Goal: Information Seeking & Learning: Find specific fact

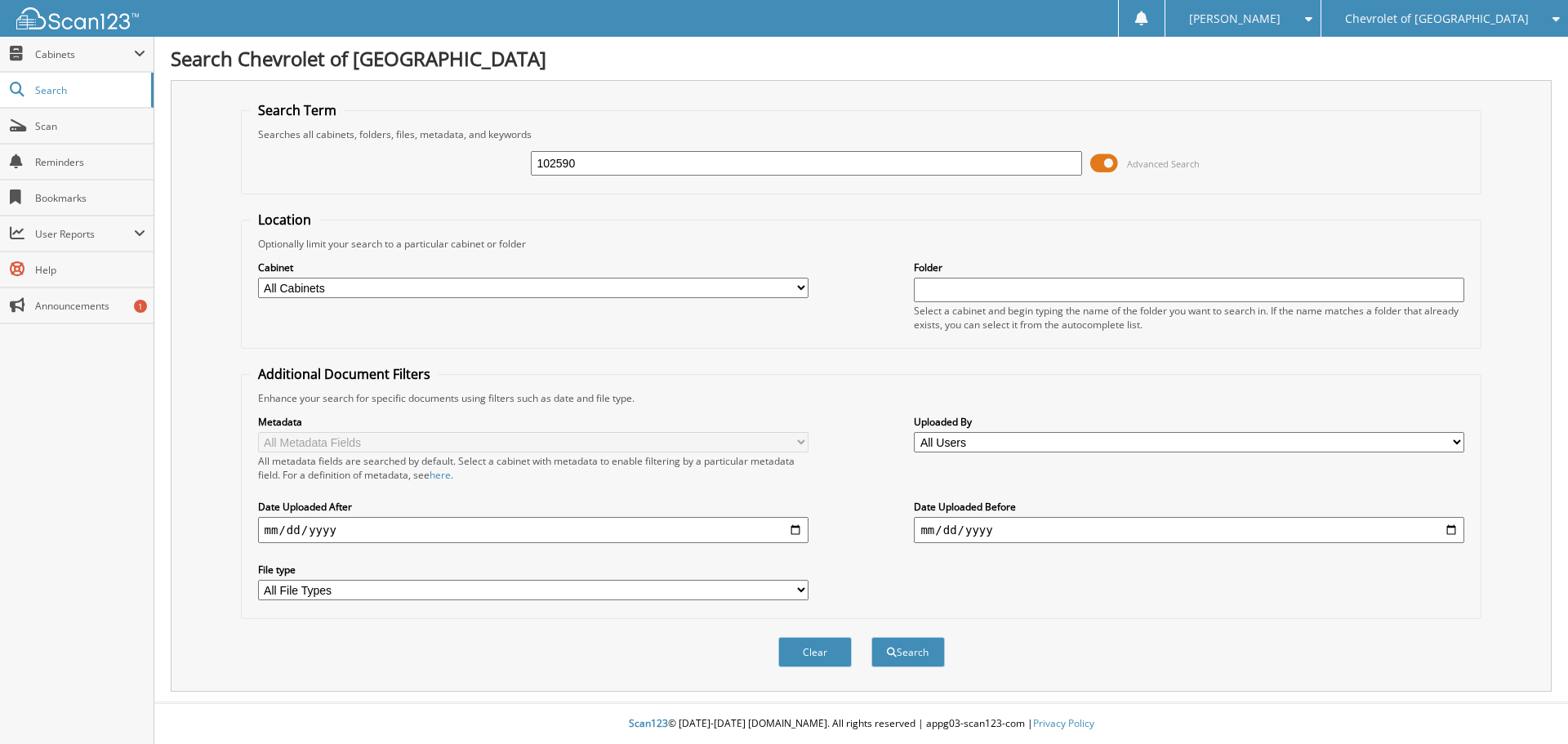
type input "102590"
click at [872, 637] on button "Search" at bounding box center [908, 652] width 74 height 31
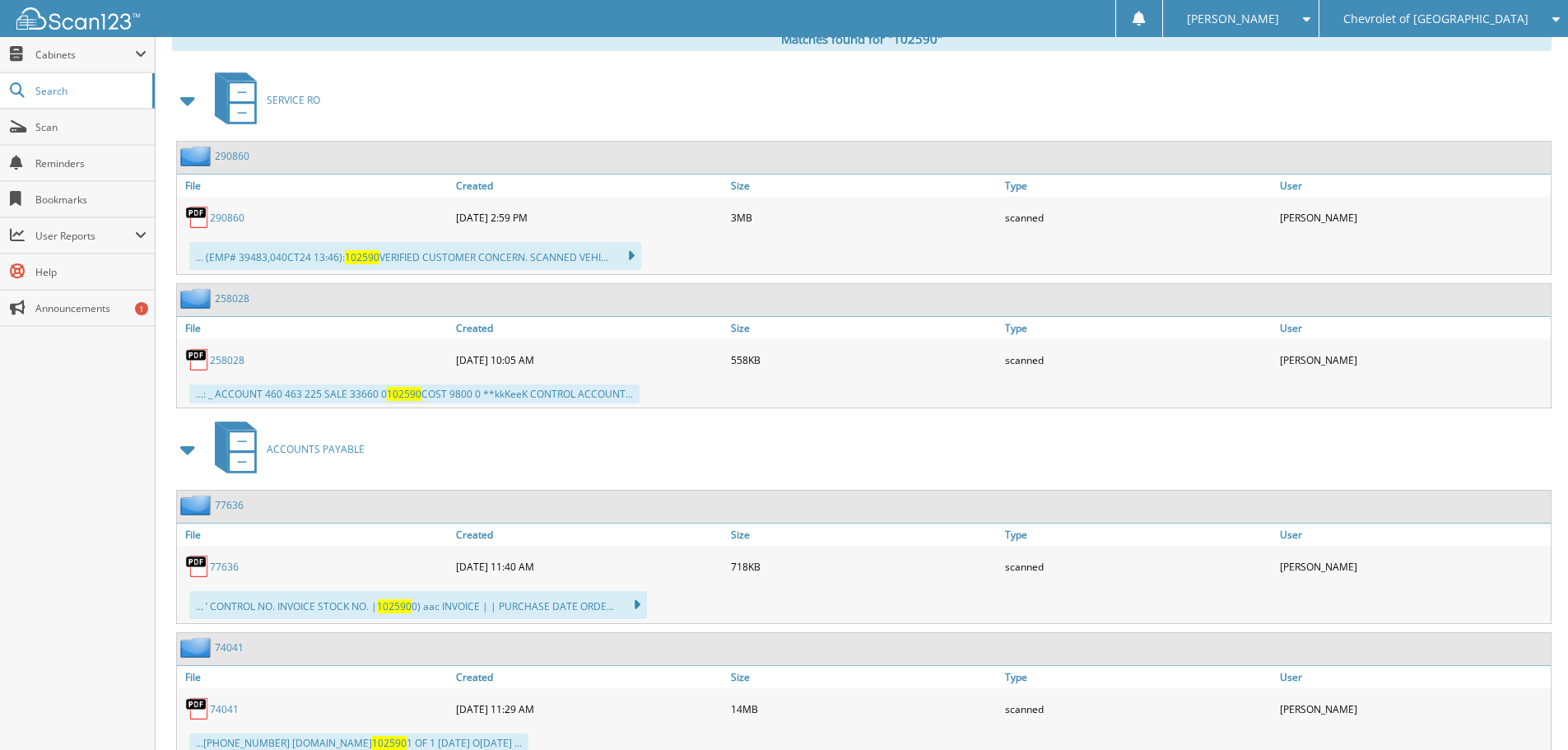
scroll to position [671, 0]
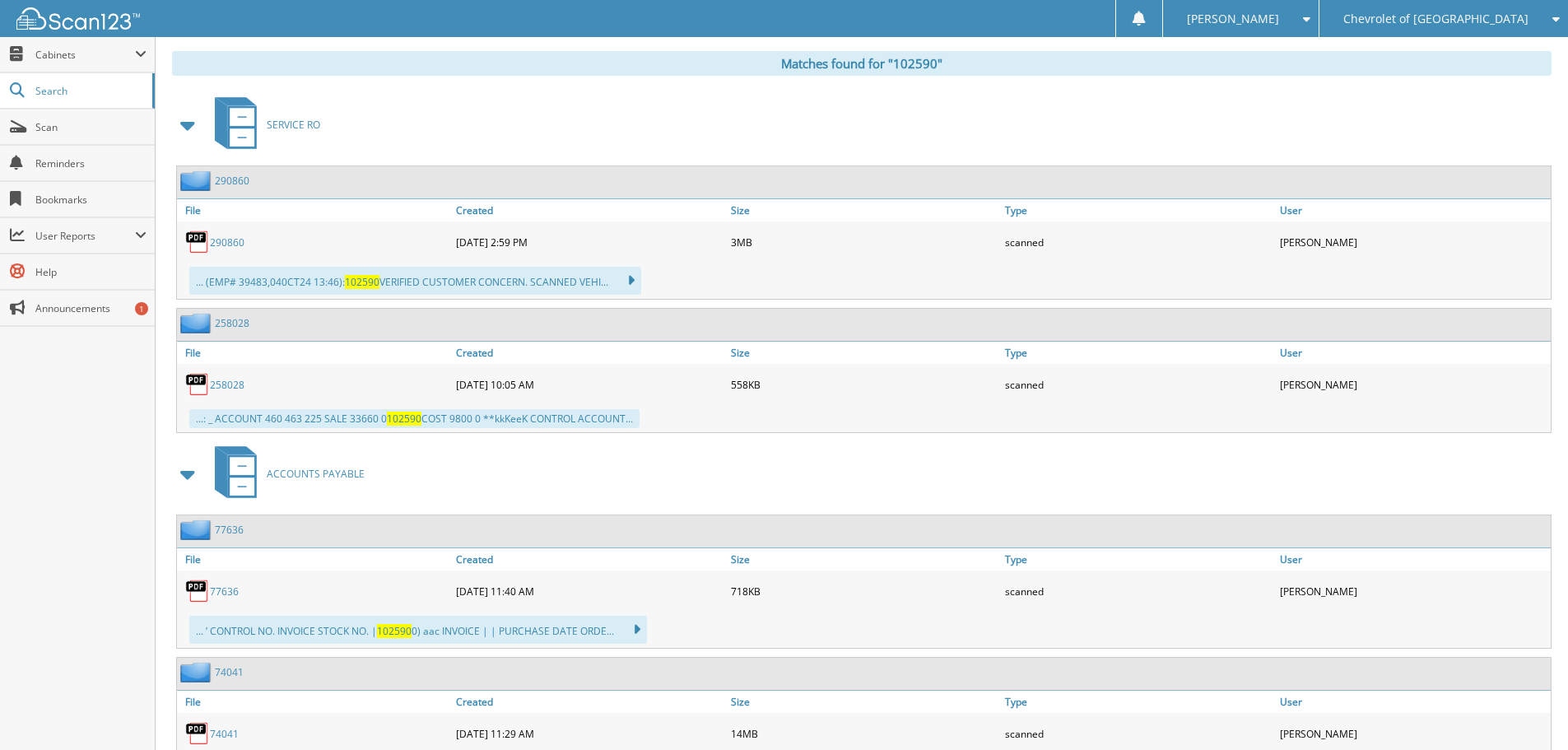
click at [184, 123] on span at bounding box center [188, 125] width 23 height 30
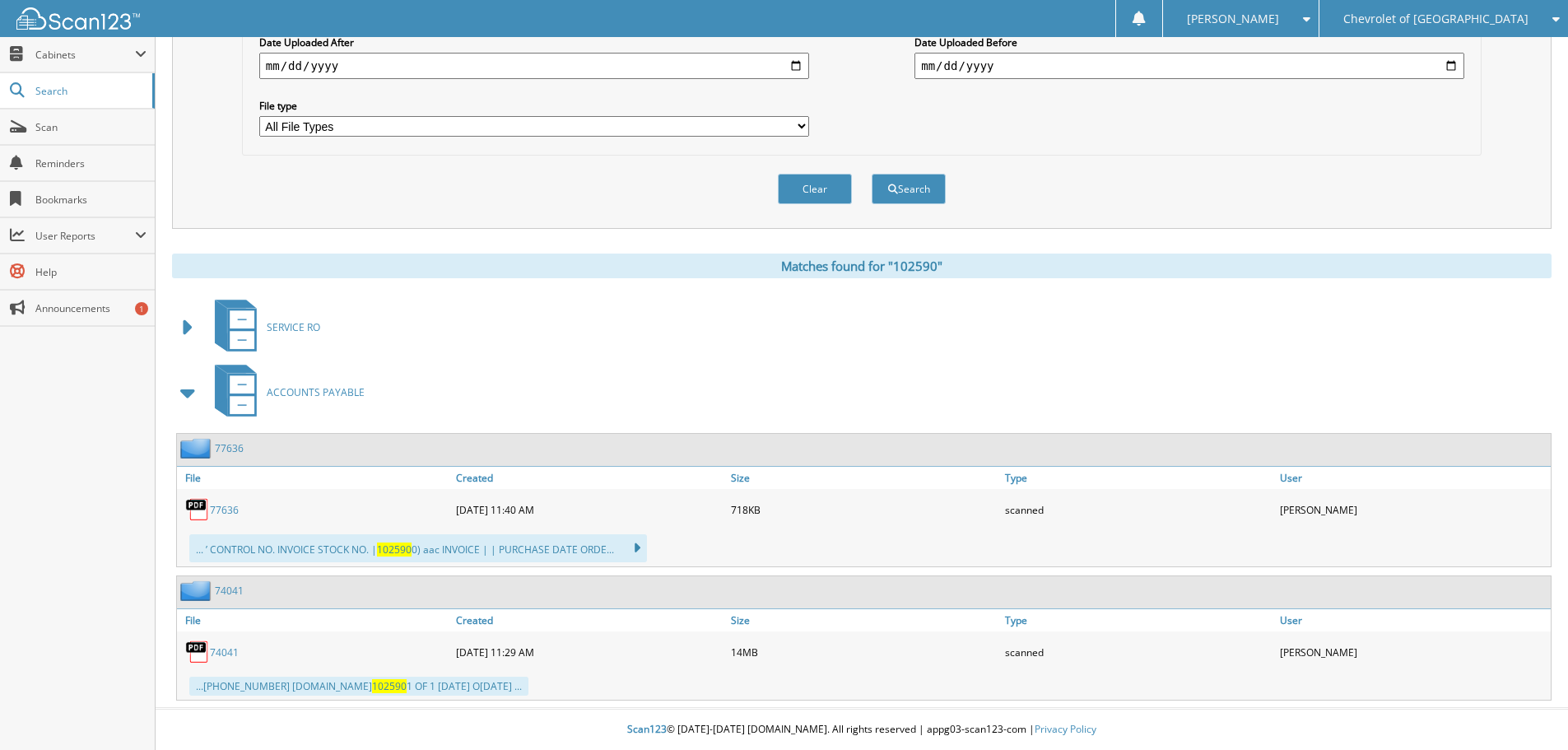
click at [191, 386] on span at bounding box center [188, 393] width 23 height 30
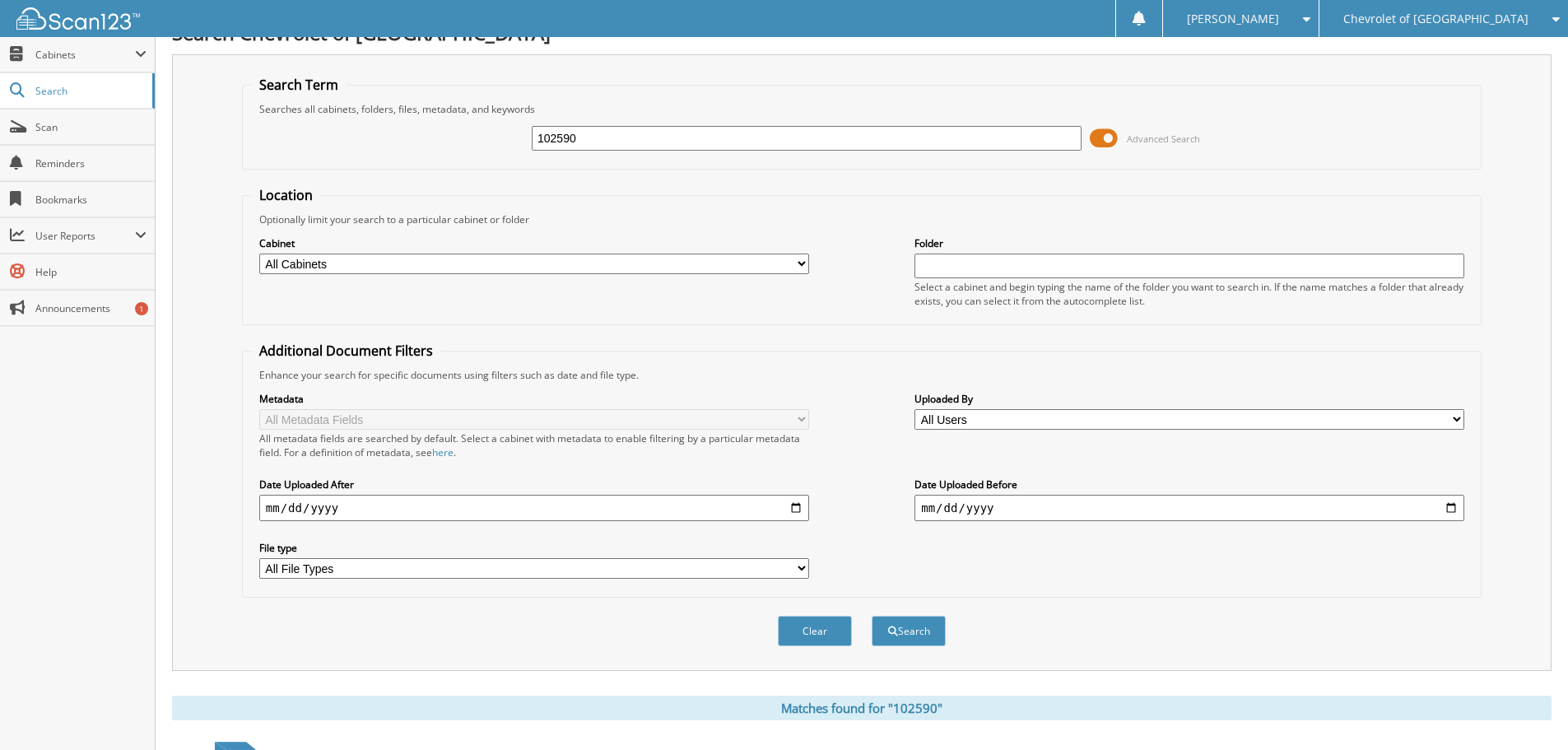
scroll to position [0, 0]
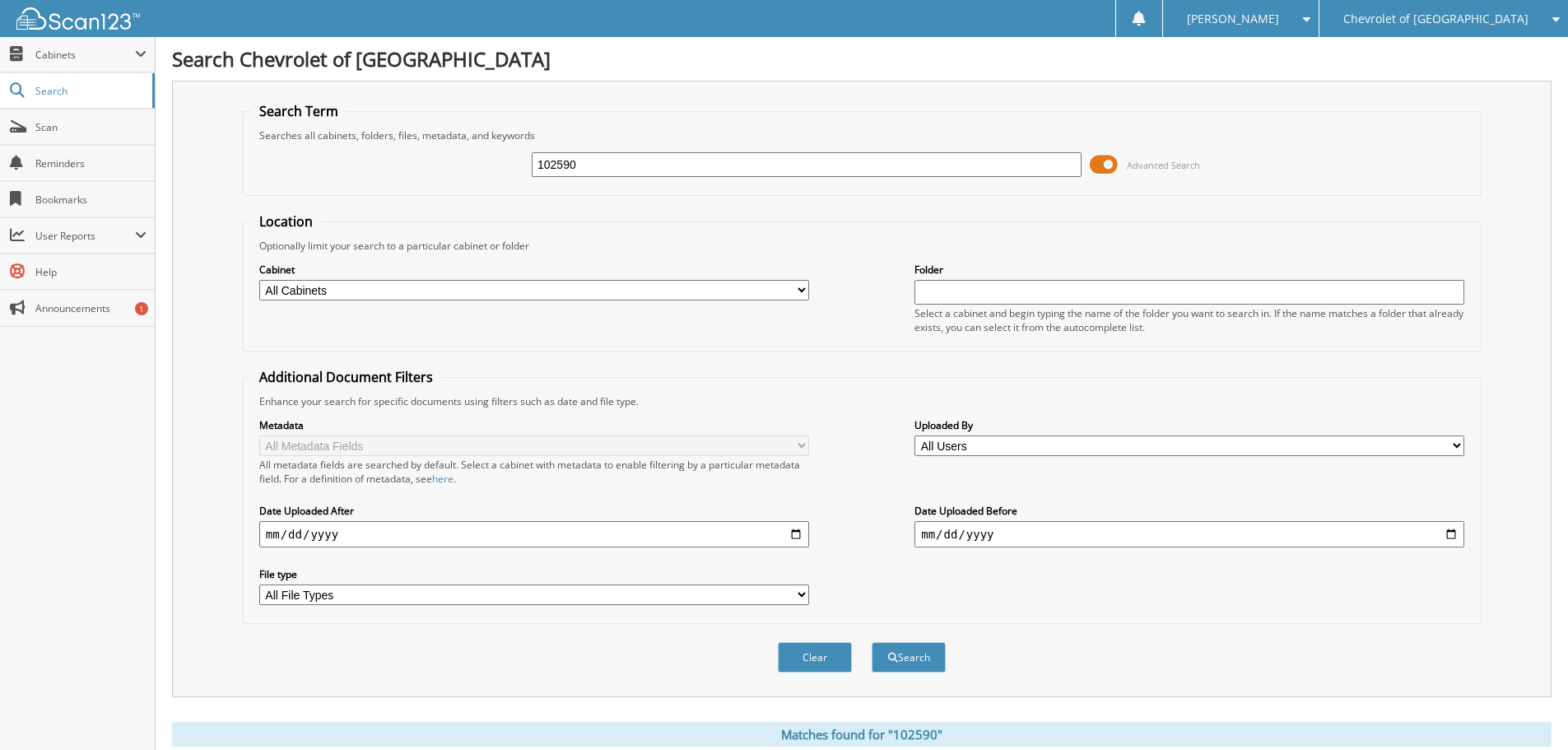
click at [770, 172] on input "102590" at bounding box center [807, 164] width 550 height 24
paste input "T25238"
type input "T25238"
click at [872, 642] on button "Search" at bounding box center [909, 658] width 74 height 31
click at [1377, 240] on div "Optionally limit your search to a particular cabinet or folder" at bounding box center [862, 245] width 1222 height 14
